Goal: Transaction & Acquisition: Purchase product/service

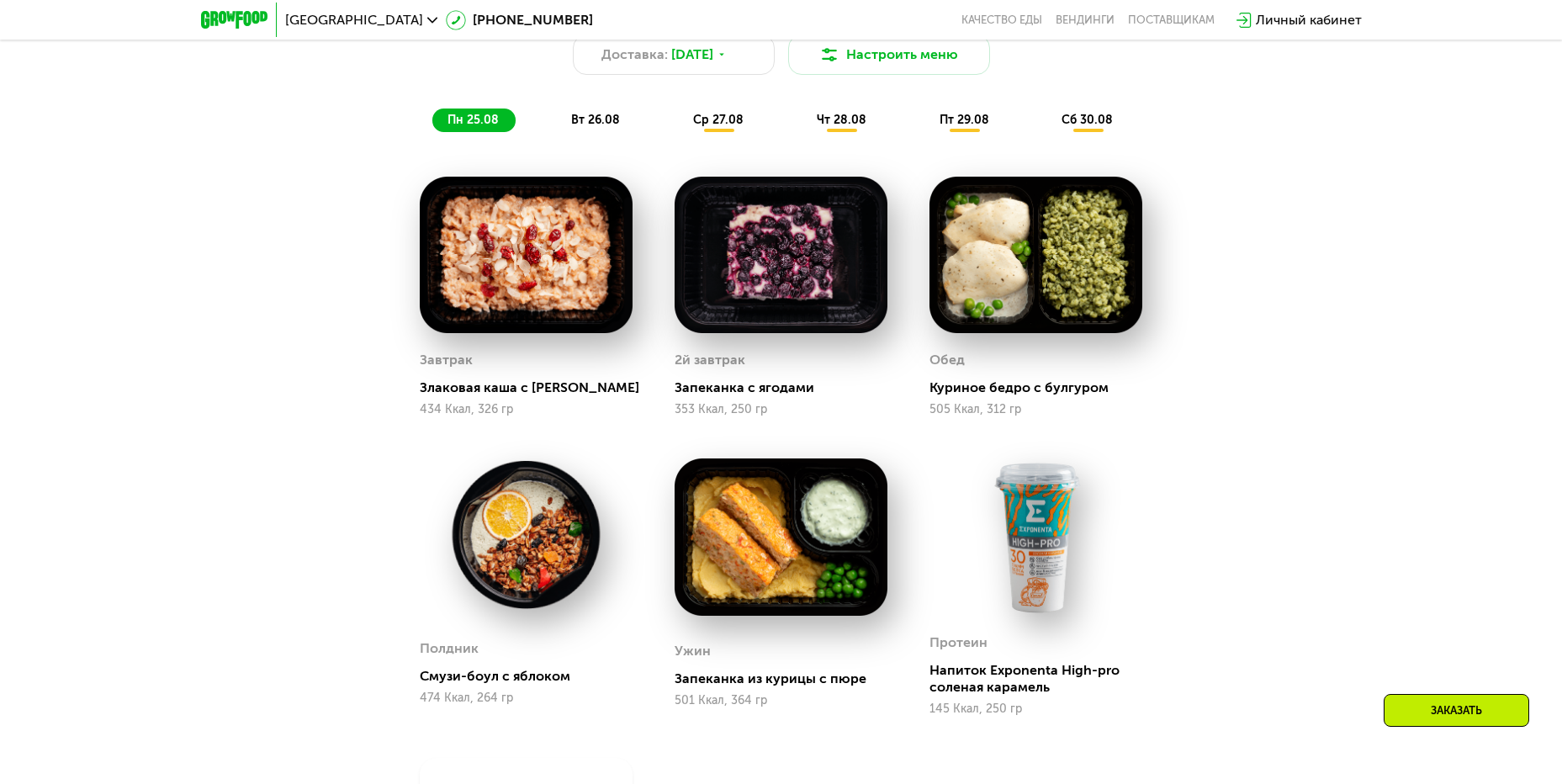
scroll to position [1094, 0]
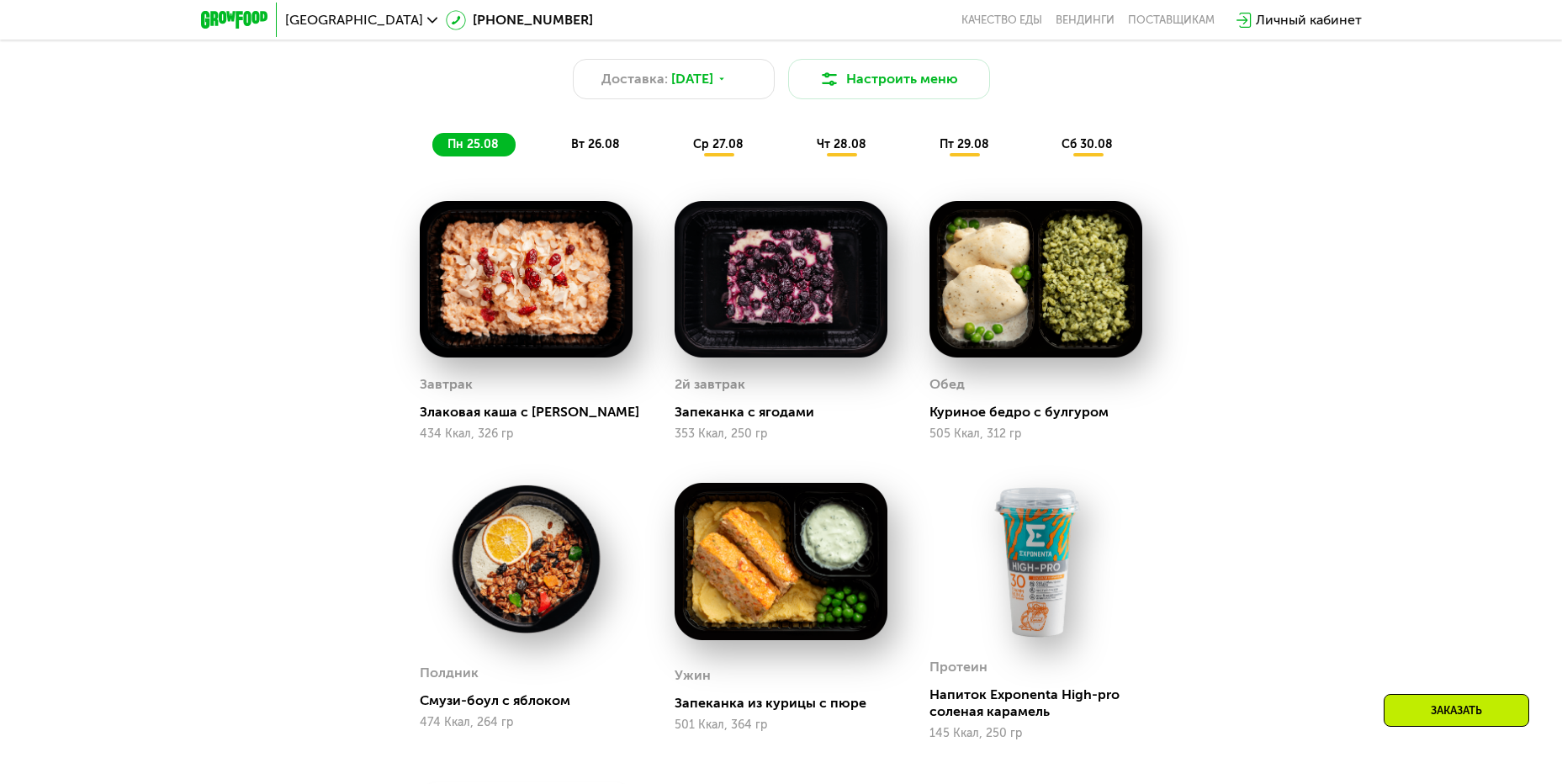
click at [618, 146] on span "вт 26.08" at bounding box center [595, 144] width 49 height 14
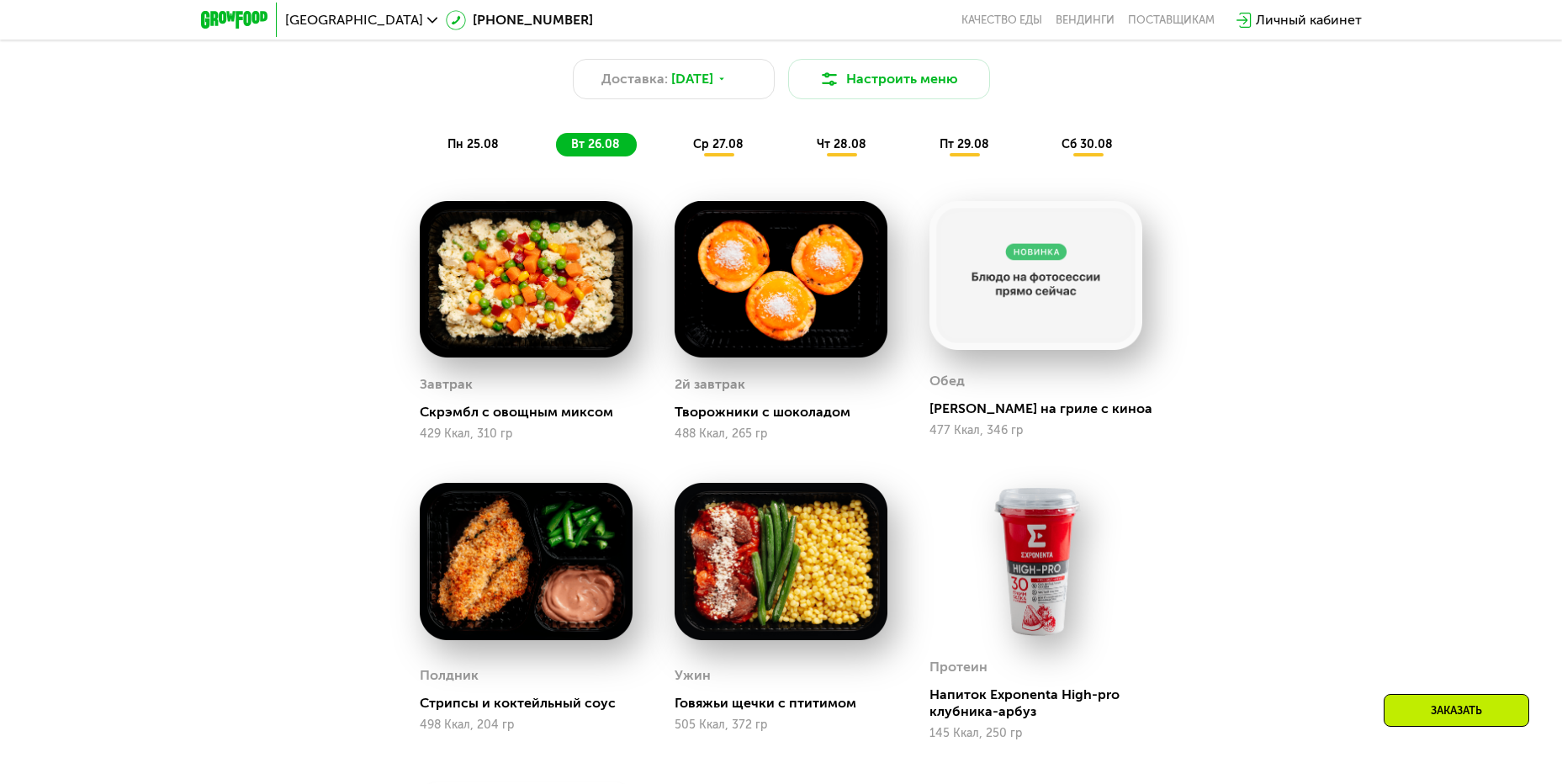
click at [711, 150] on span "ср 27.08" at bounding box center [718, 144] width 51 height 14
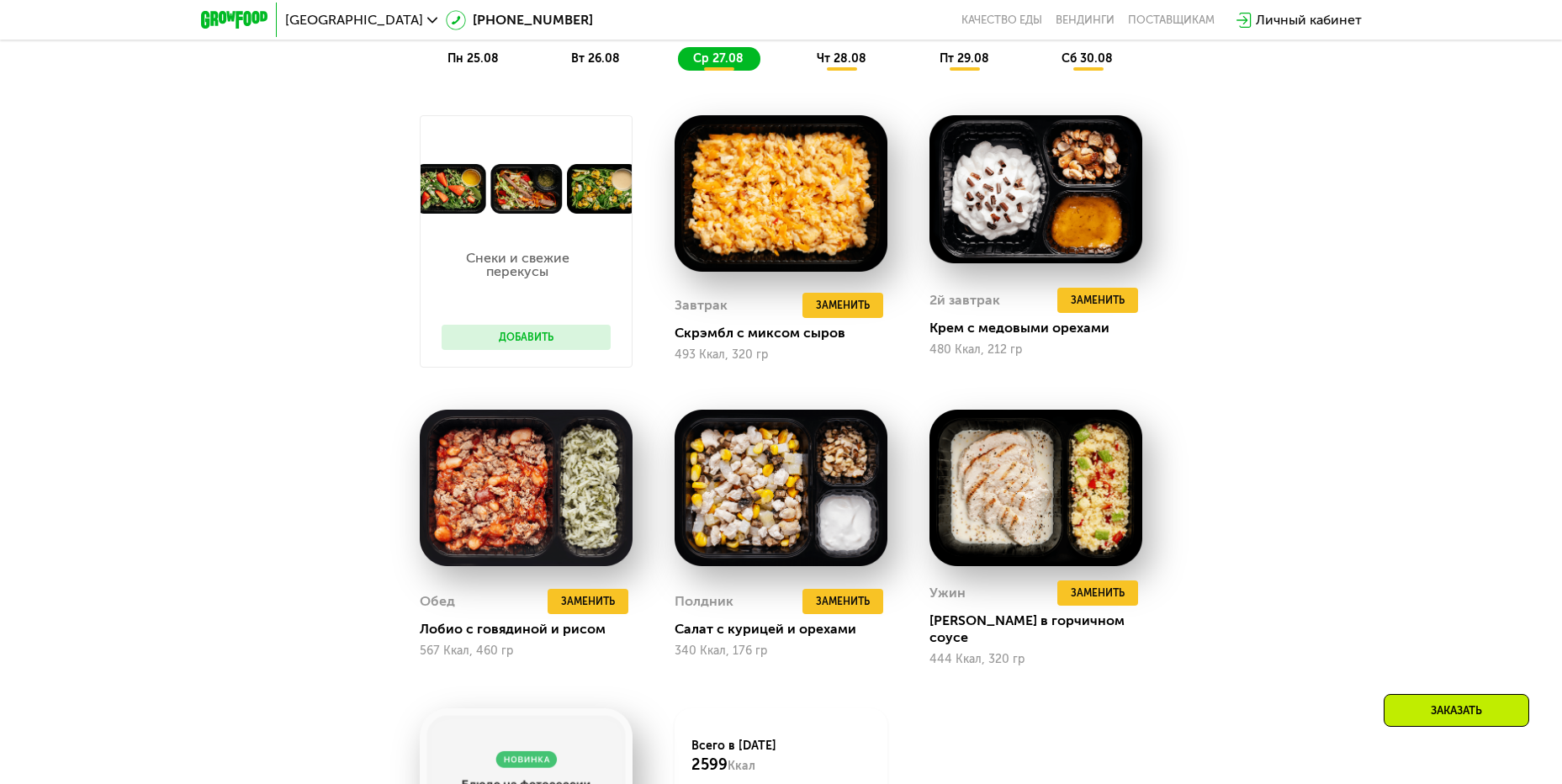
scroll to position [1177, 0]
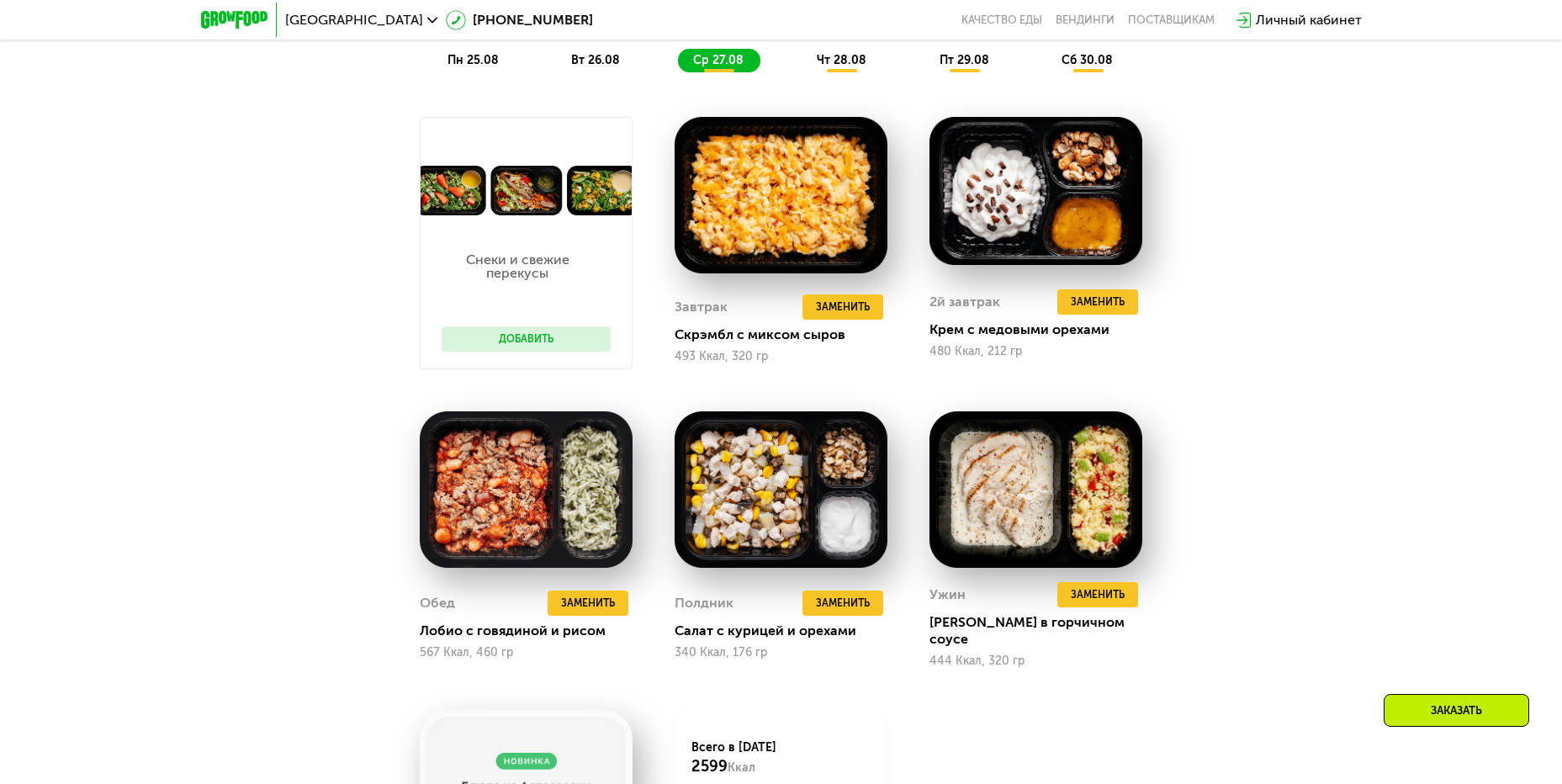
click at [485, 343] on button "Добавить" at bounding box center [526, 338] width 169 height 25
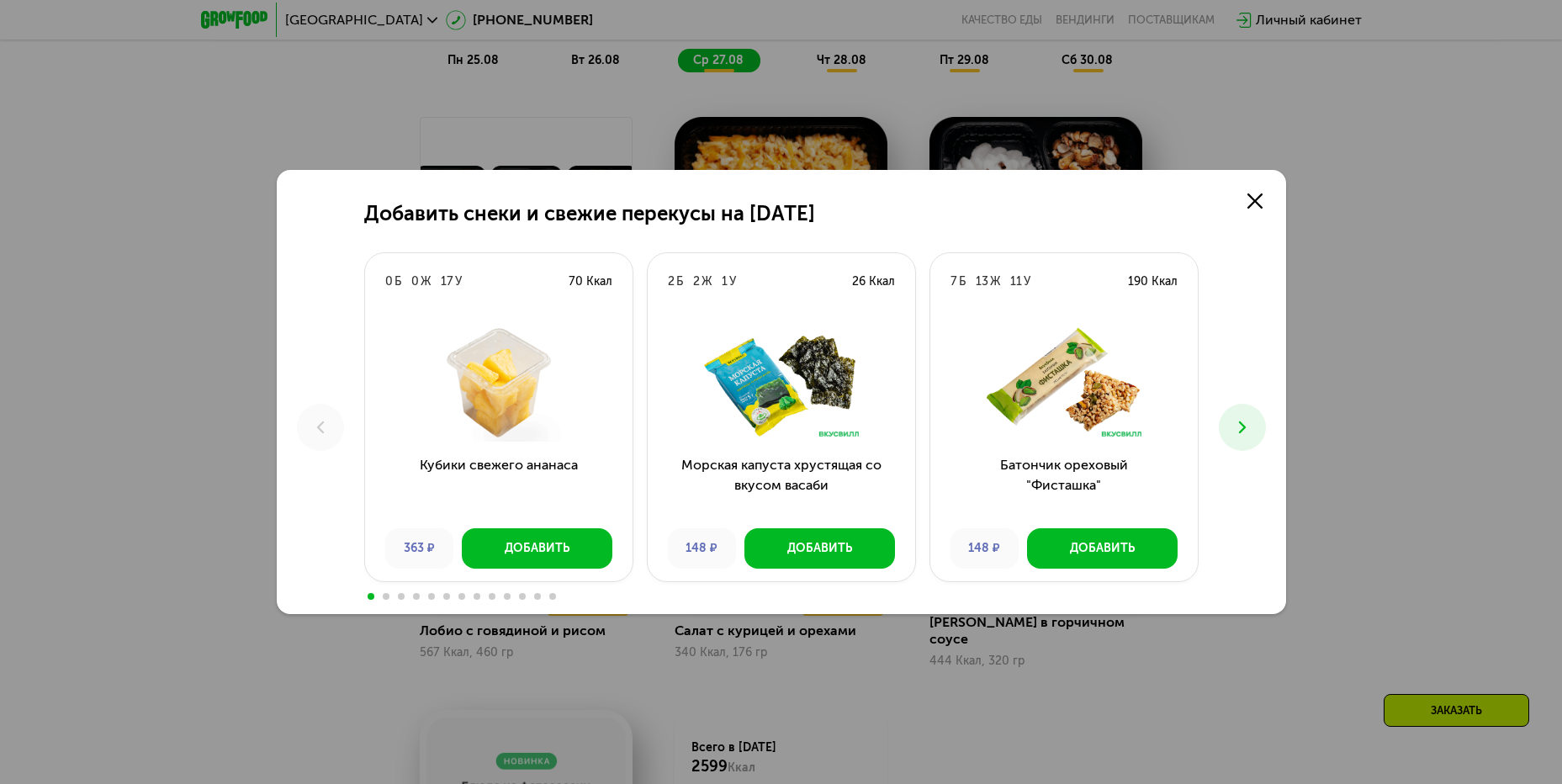
click at [1247, 416] on button at bounding box center [1242, 427] width 47 height 47
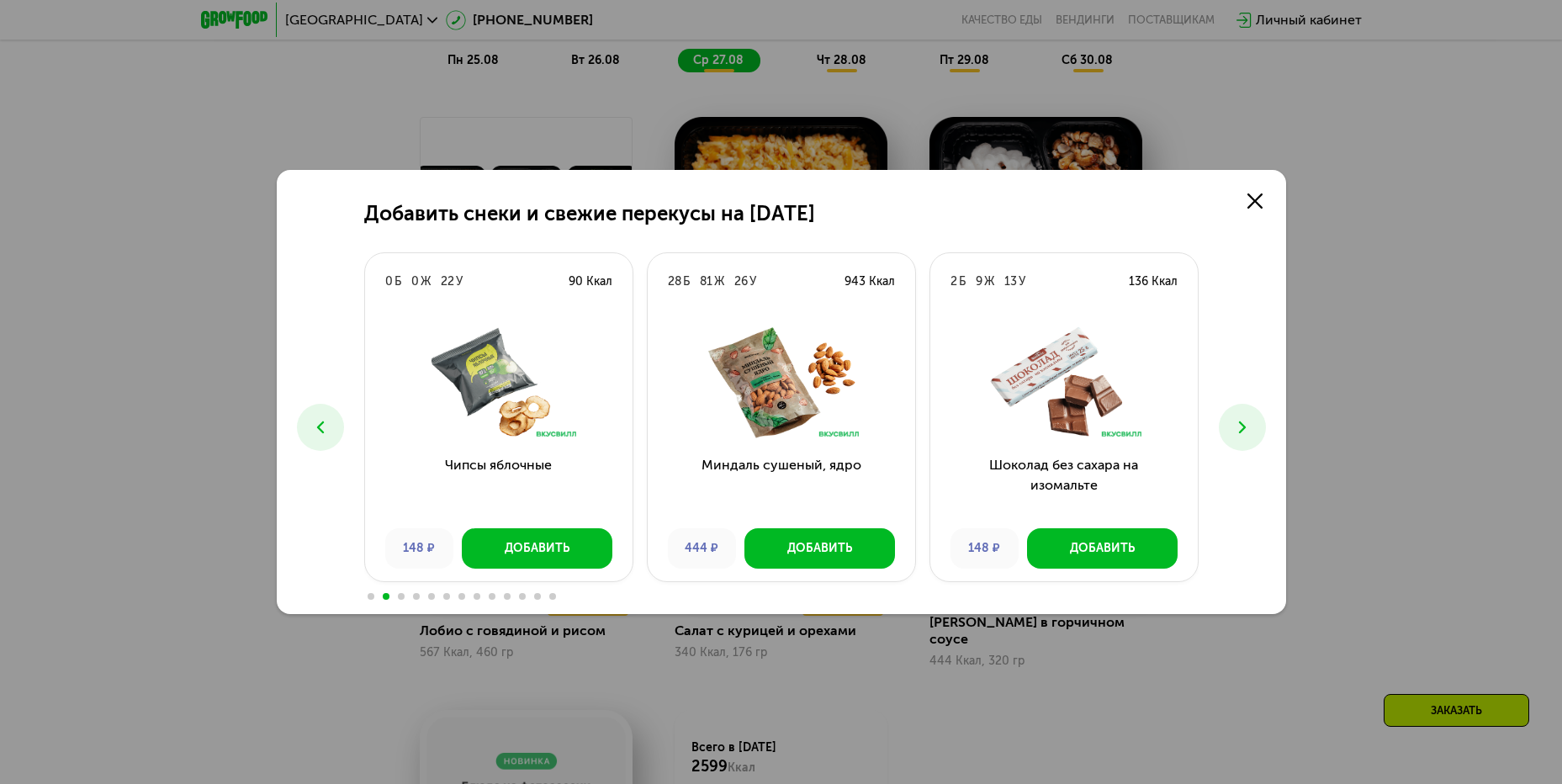
click at [1400, 343] on div "Добавить снеки и свежие перекусы на [DATE] 0 Б 0 Ж 17 У 70 Ккал Кубики свежего …" at bounding box center [781, 392] width 1562 height 784
click at [1246, 197] on link at bounding box center [1255, 200] width 34 height 34
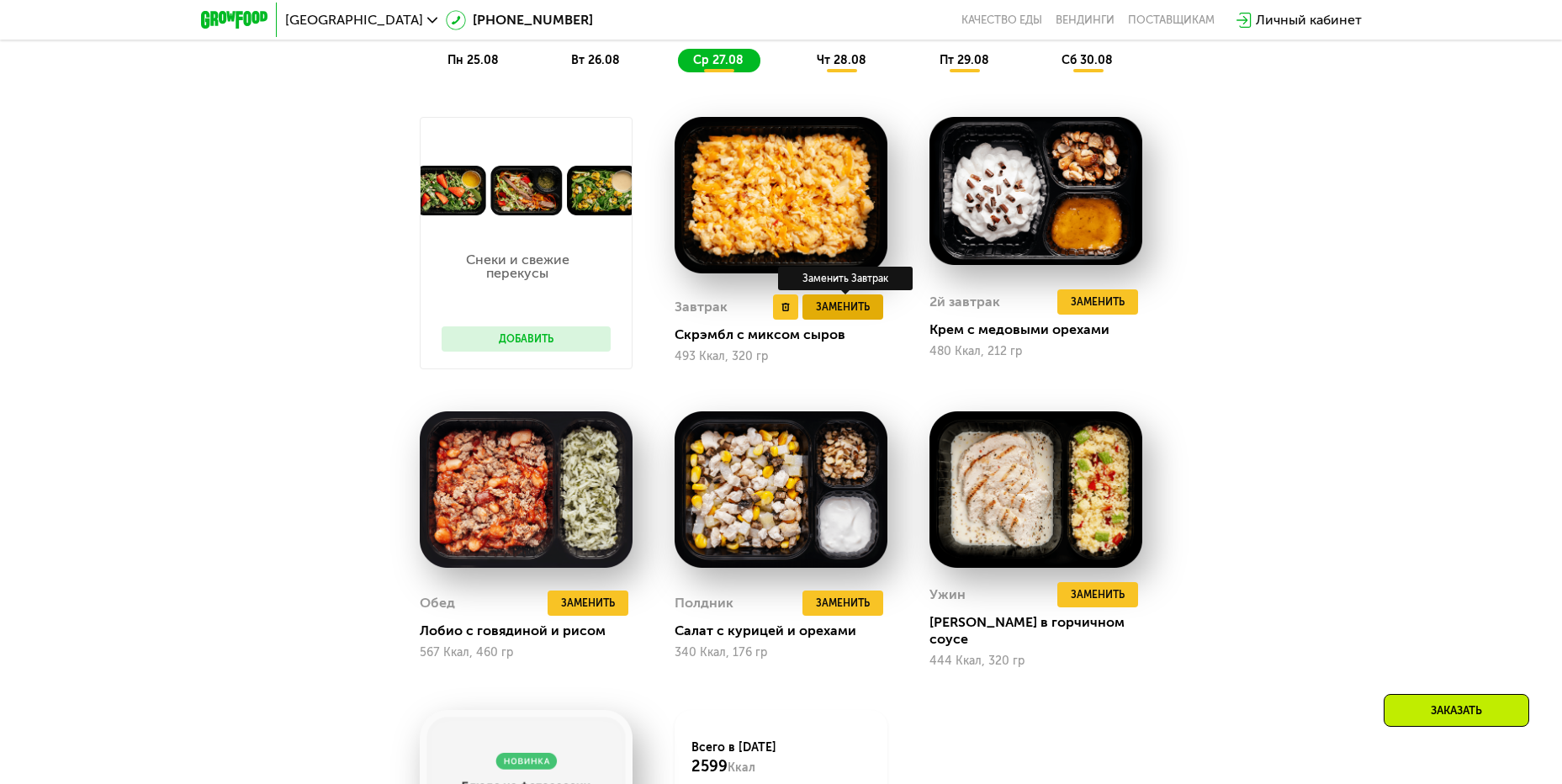
click at [861, 315] on span "Заменить" at bounding box center [843, 307] width 54 height 17
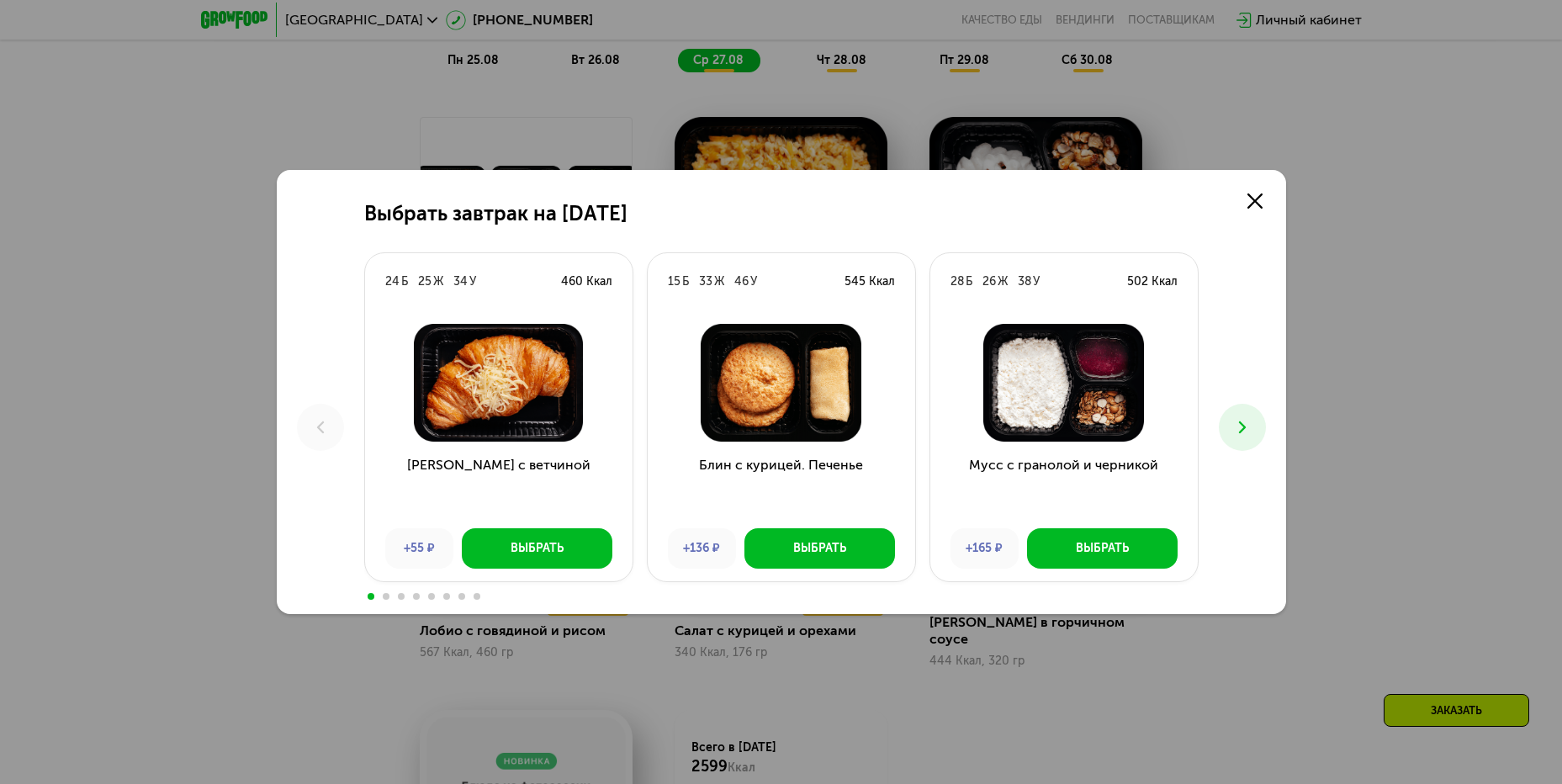
click at [1489, 294] on div "Выбрать завтрак на [DATE] Б 25 Ж 34 У 460 Ккал Круассан с ветчиной +55 ₽ Выбрат…" at bounding box center [781, 392] width 1562 height 784
click at [1227, 192] on div "Выбрать завтрак на [DATE] Б 25 Ж 34 У 460 Ккал Круассан с ветчиной +55 ₽ Выбрат…" at bounding box center [781, 391] width 1010 height 444
click at [1247, 196] on icon at bounding box center [1255, 201] width 15 height 15
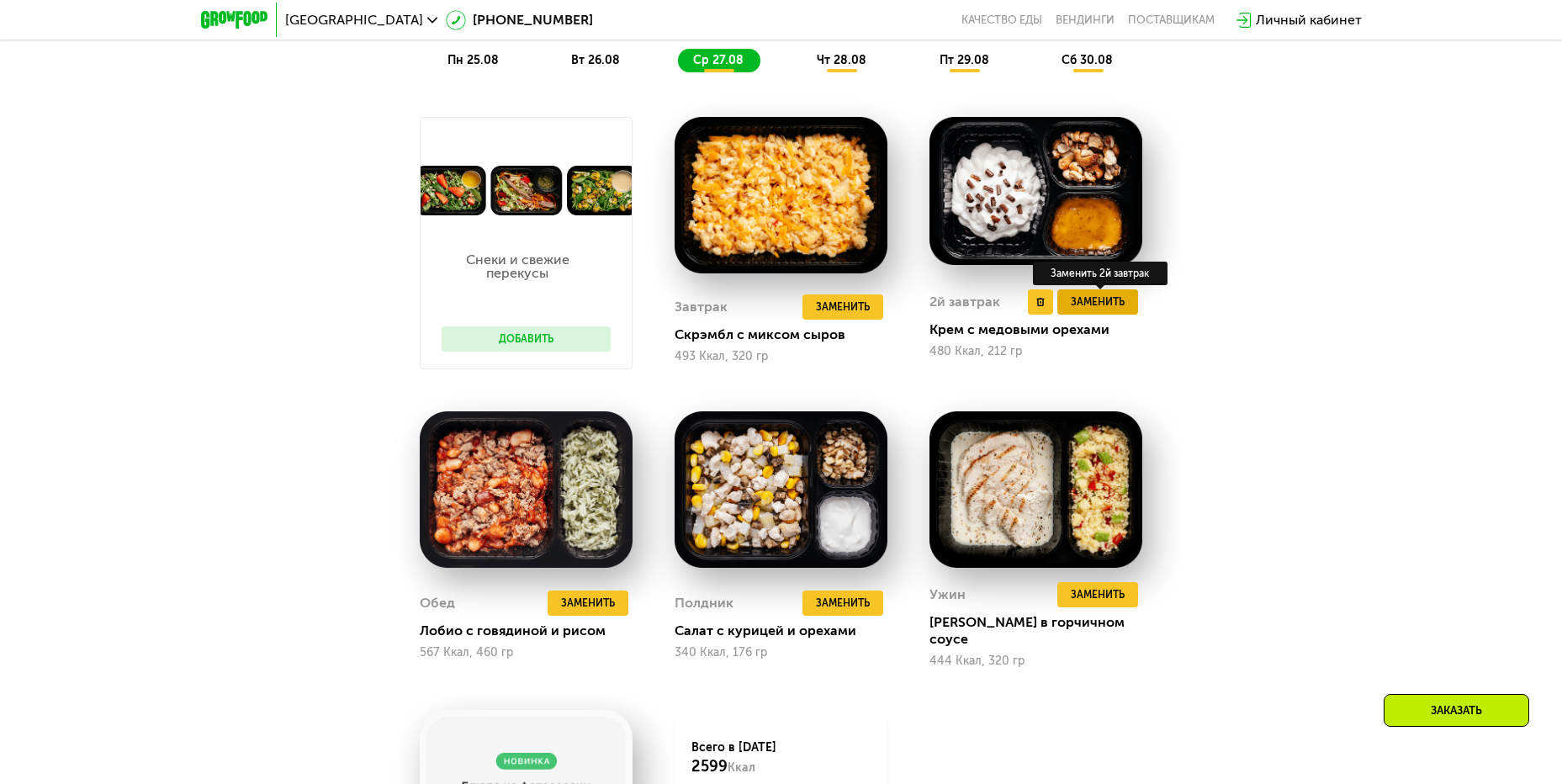
click at [1120, 305] on span "Заменить" at bounding box center [1098, 302] width 54 height 17
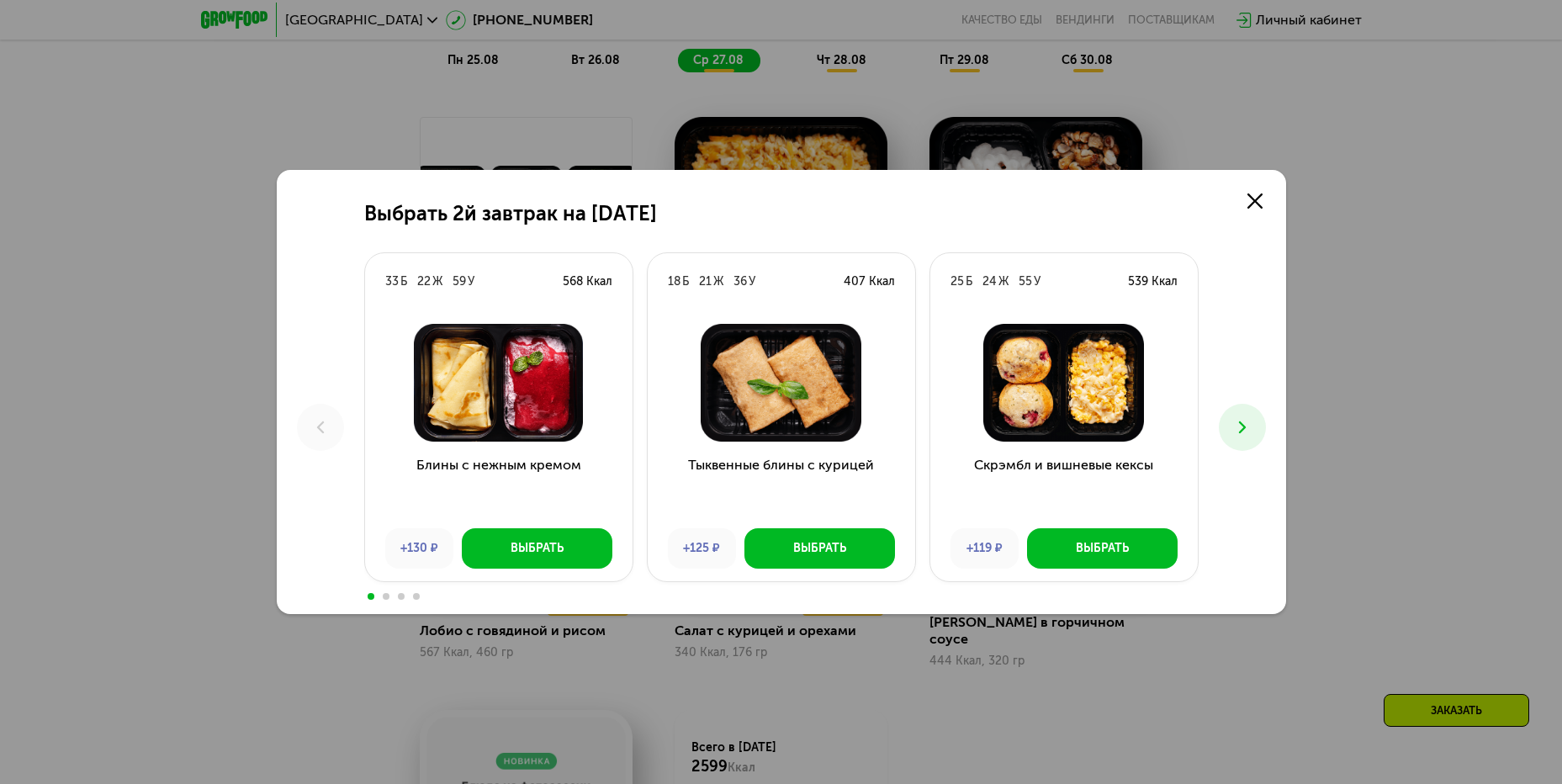
click at [1242, 419] on icon at bounding box center [1242, 427] width 20 height 20
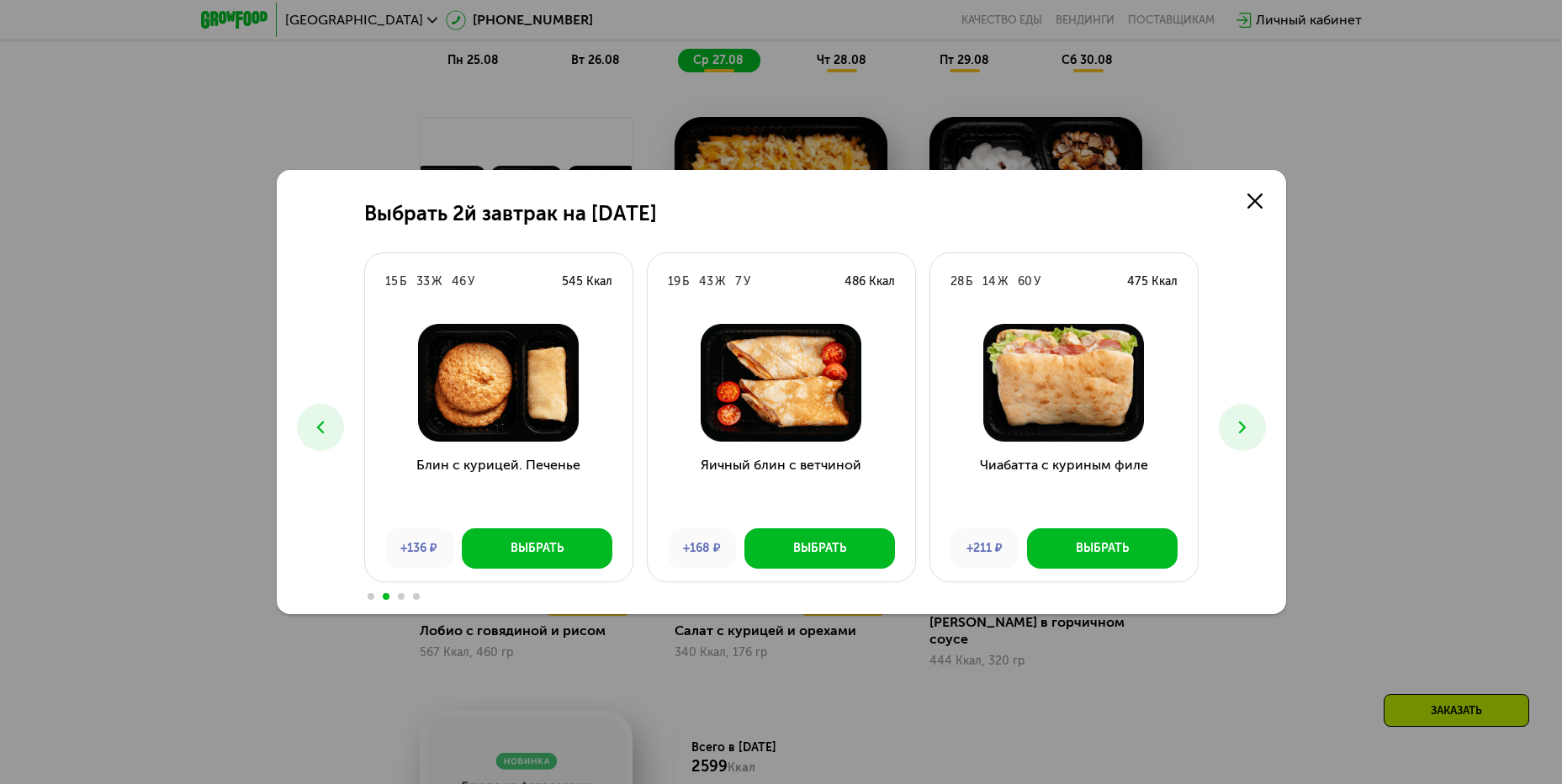
click at [1242, 419] on icon at bounding box center [1242, 427] width 20 height 20
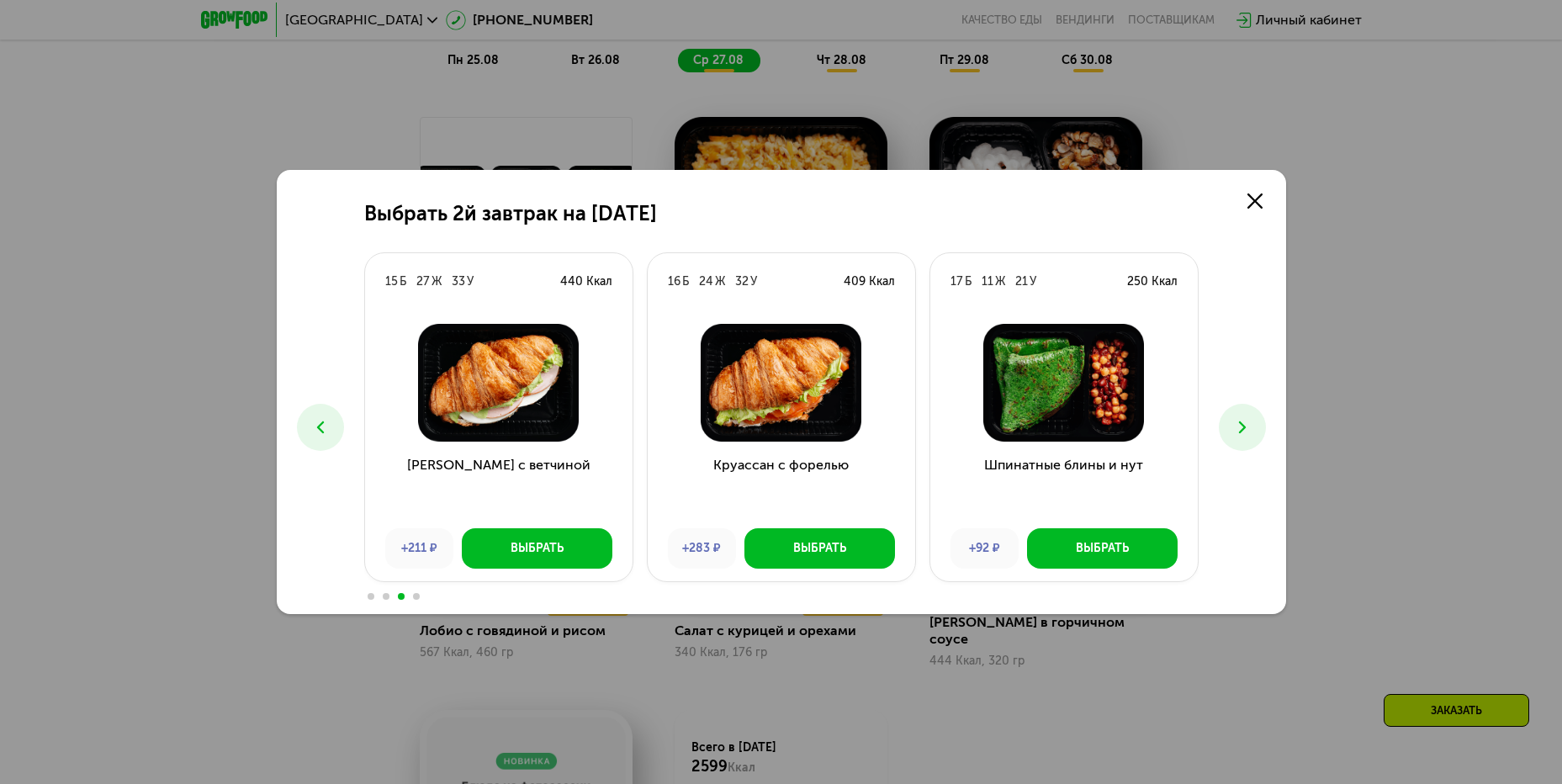
click at [1242, 419] on icon at bounding box center [1242, 427] width 20 height 20
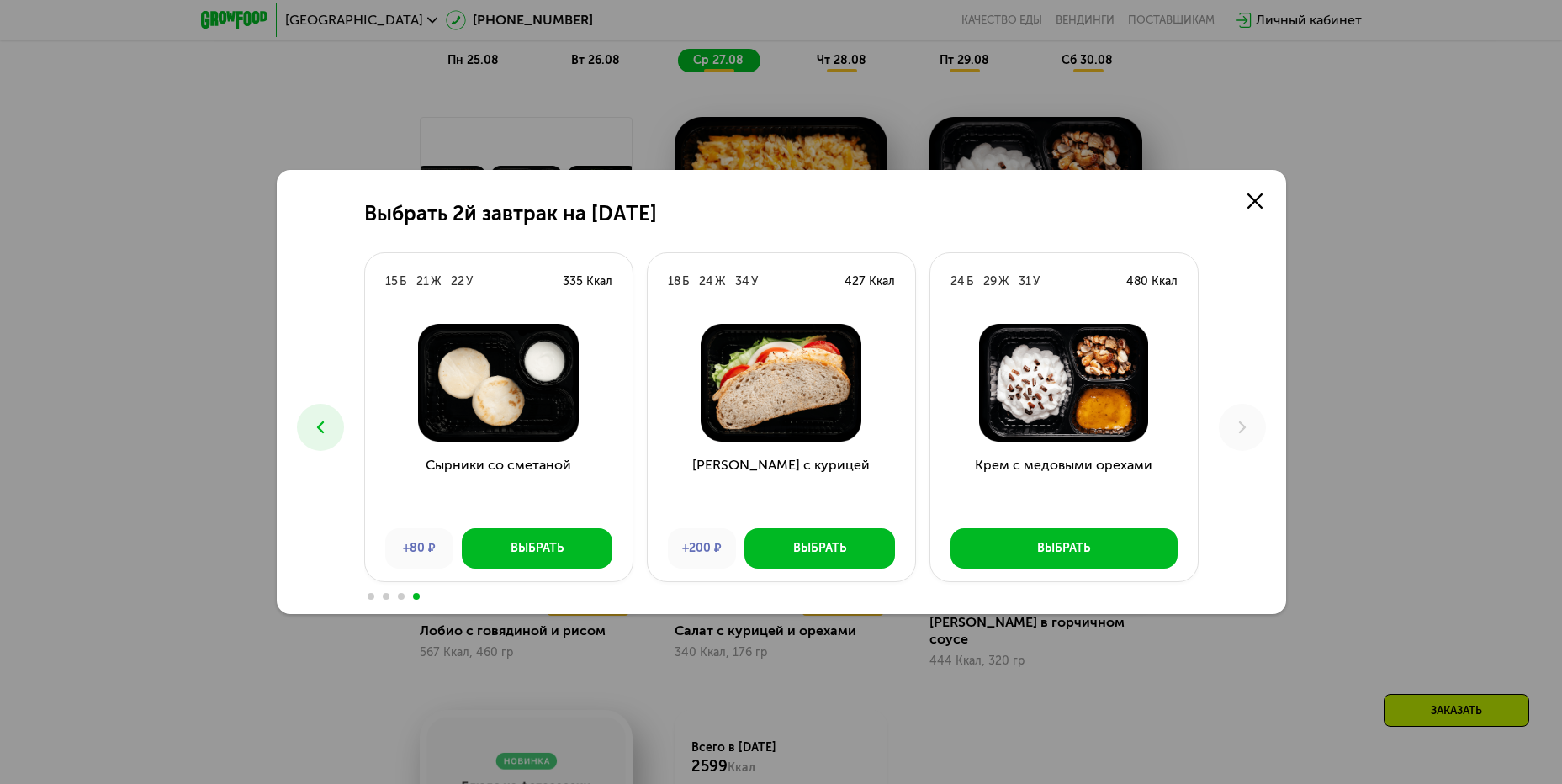
click at [1369, 398] on div "Выбрать 2й завтрак на [DATE] Б 22 Ж 59 У 568 Ккал Блины с нежным кремом +130 ₽ …" at bounding box center [781, 392] width 1562 height 784
click at [1260, 196] on use at bounding box center [1255, 201] width 15 height 15
